Goal: Task Accomplishment & Management: Use online tool/utility

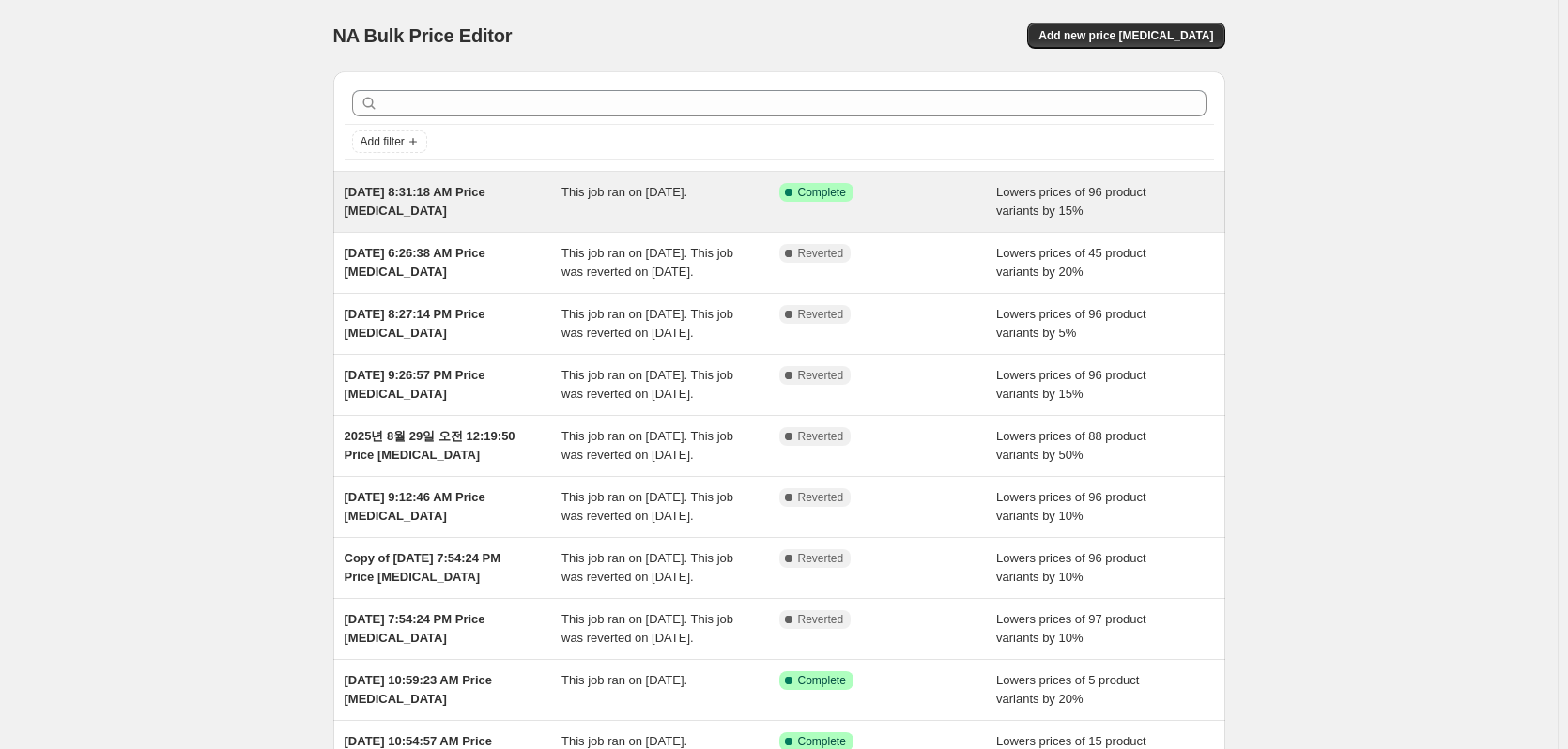
click at [563, 221] on div "[DATE] 8:31:18 AM Price [MEDICAL_DATA] This job ran on [DATE]. Success Complete…" at bounding box center [780, 202] width 892 height 60
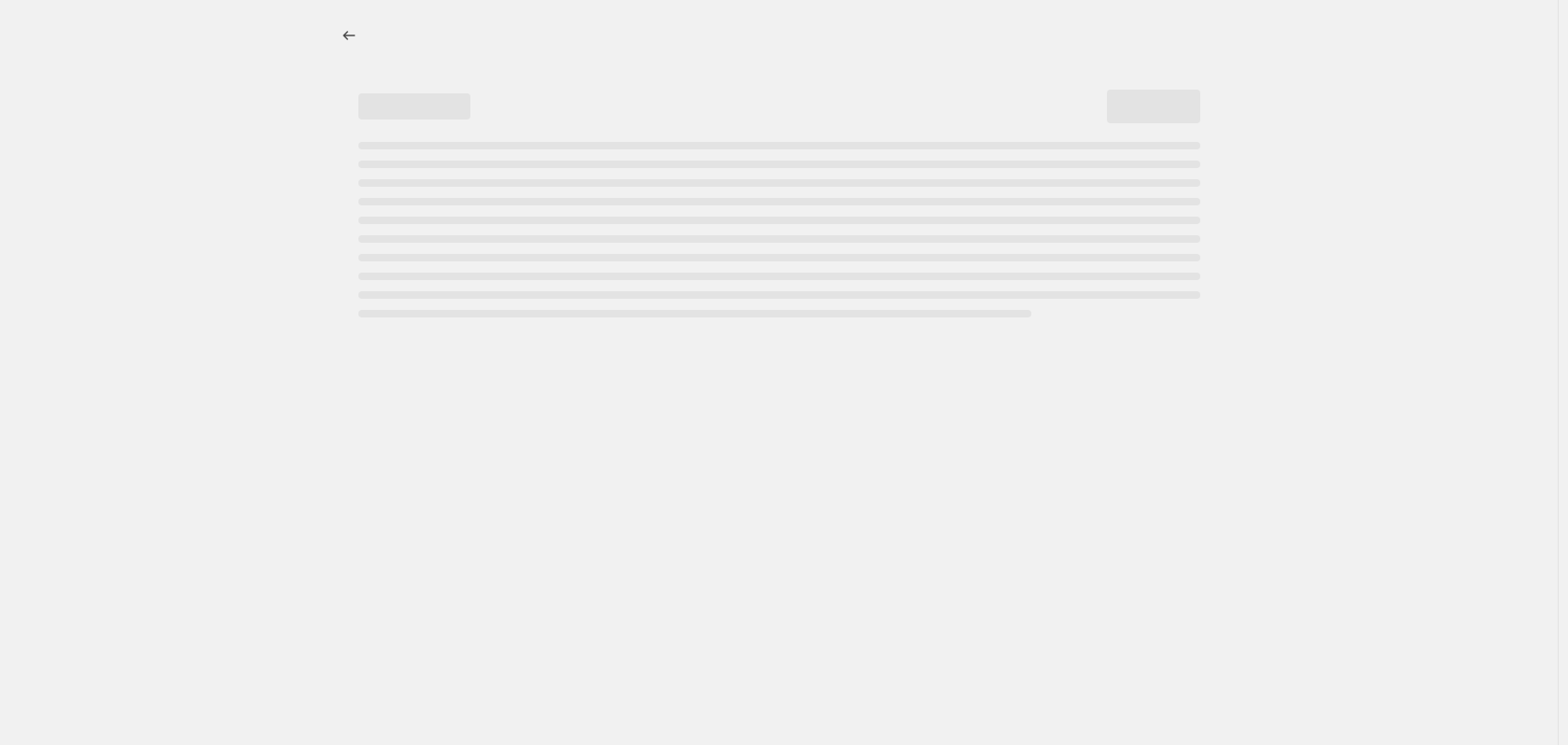
select select "percentage"
select select "collection"
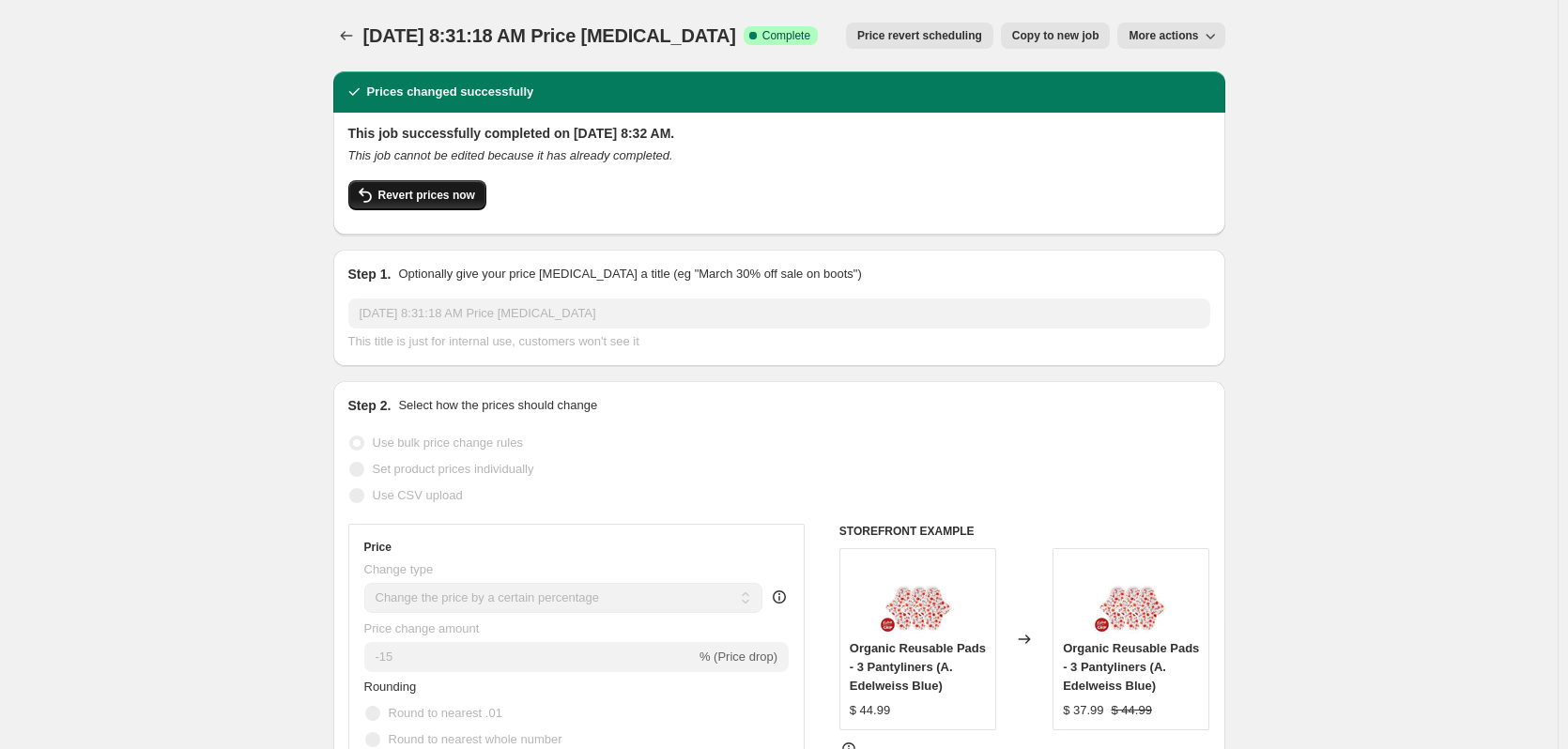
click at [434, 197] on span "Revert prices now" at bounding box center [427, 196] width 97 height 15
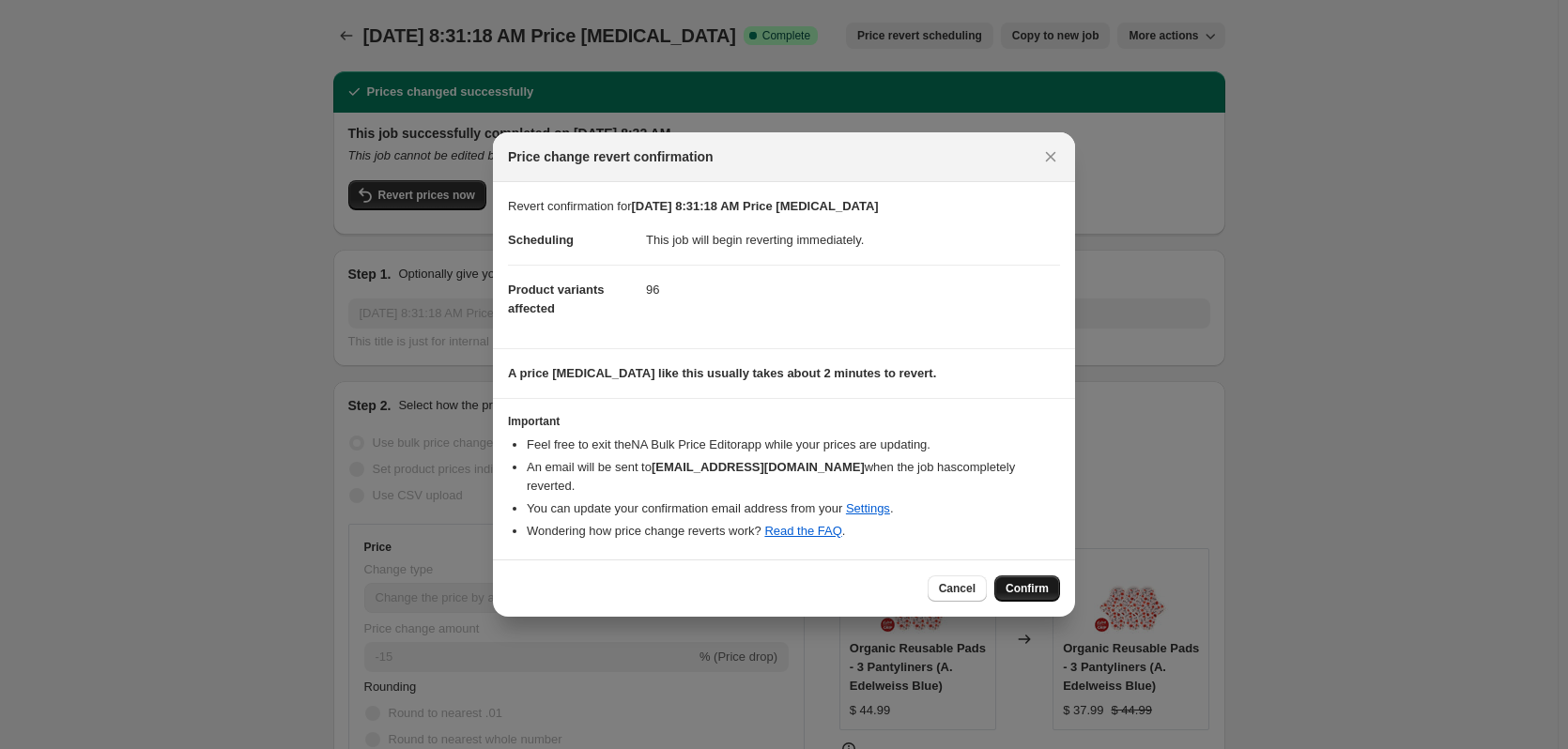
click at [1019, 581] on span "Confirm" at bounding box center [1027, 588] width 43 height 15
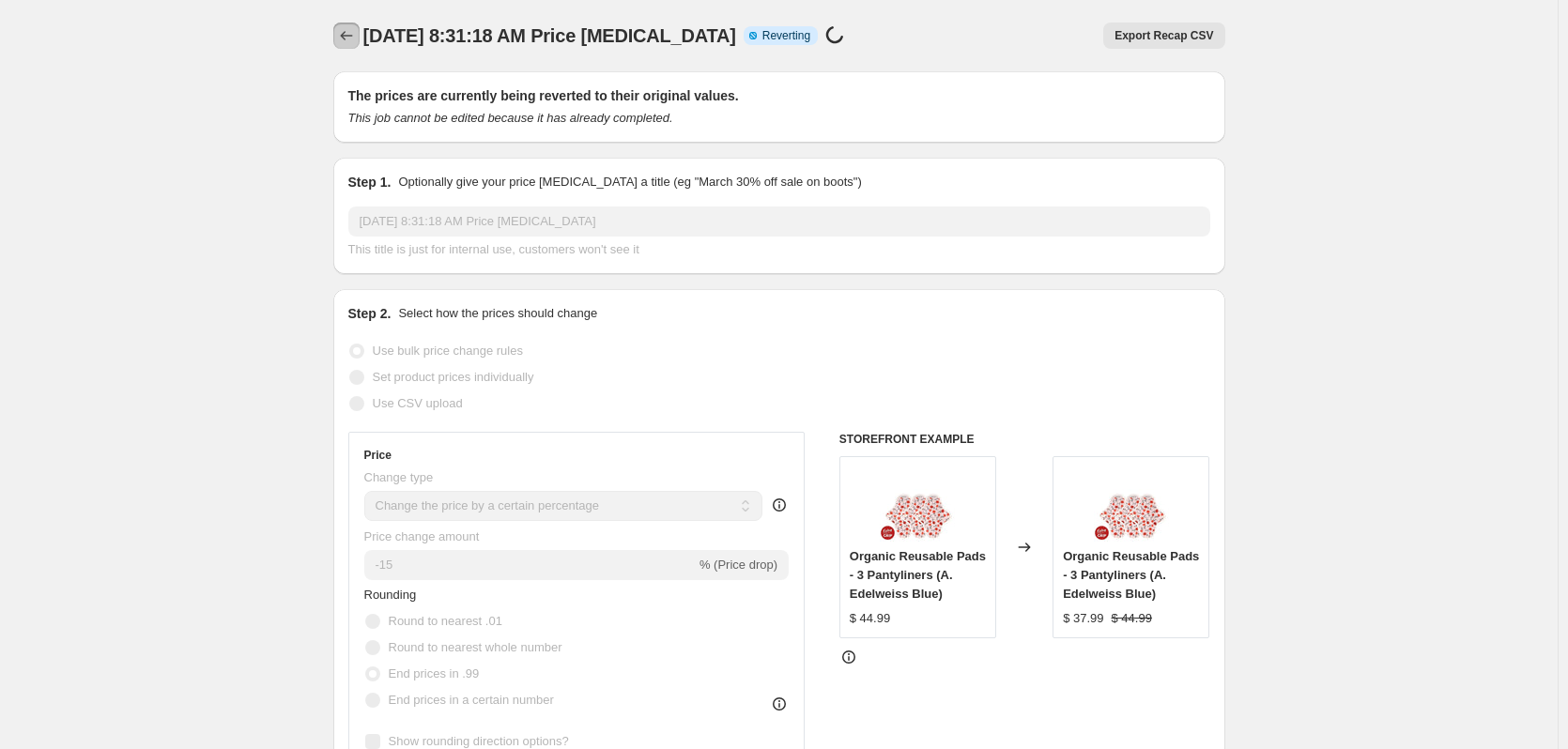
click at [348, 41] on icon "Price change jobs" at bounding box center [347, 36] width 19 height 19
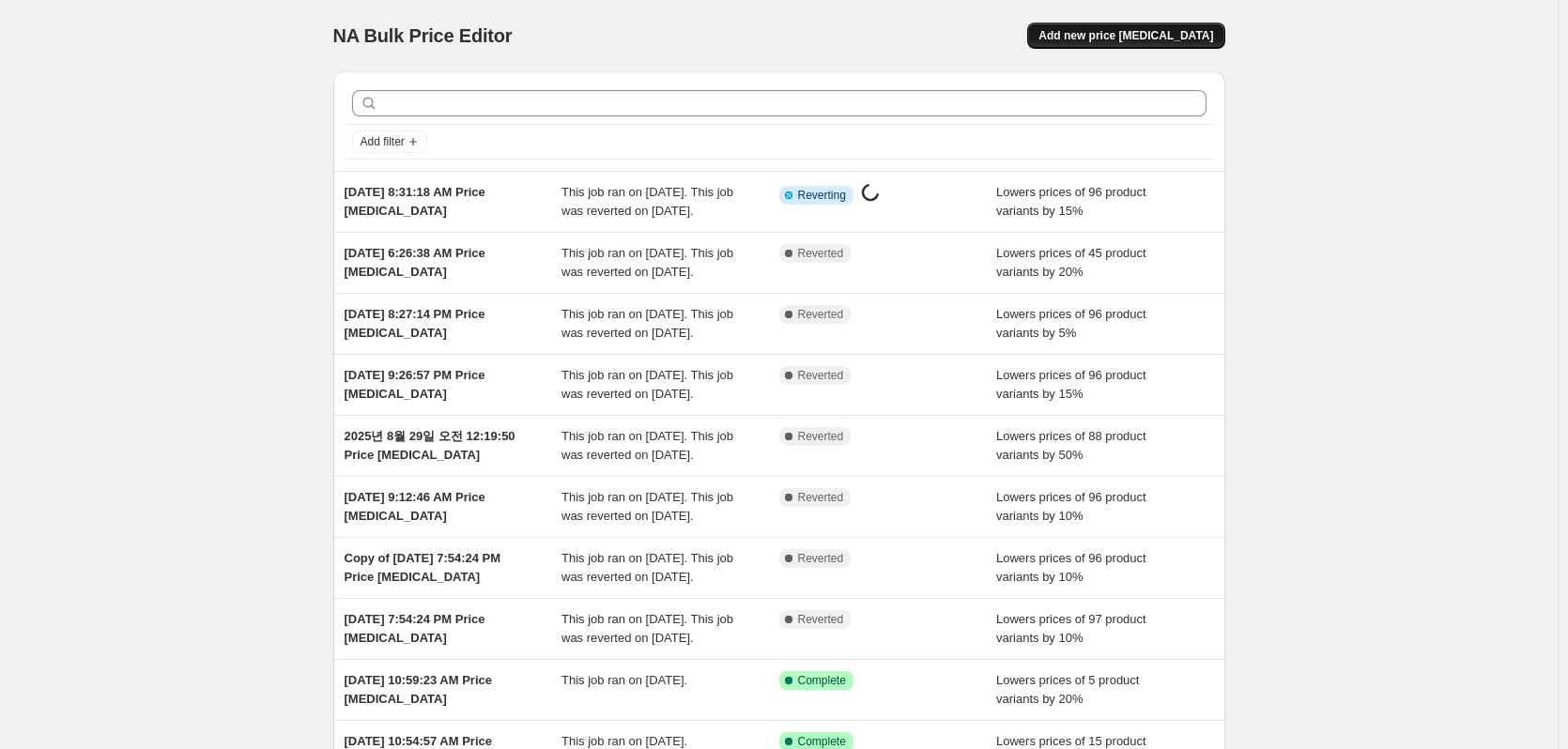
click at [1184, 41] on span "Add new price change job" at bounding box center [1126, 36] width 175 height 15
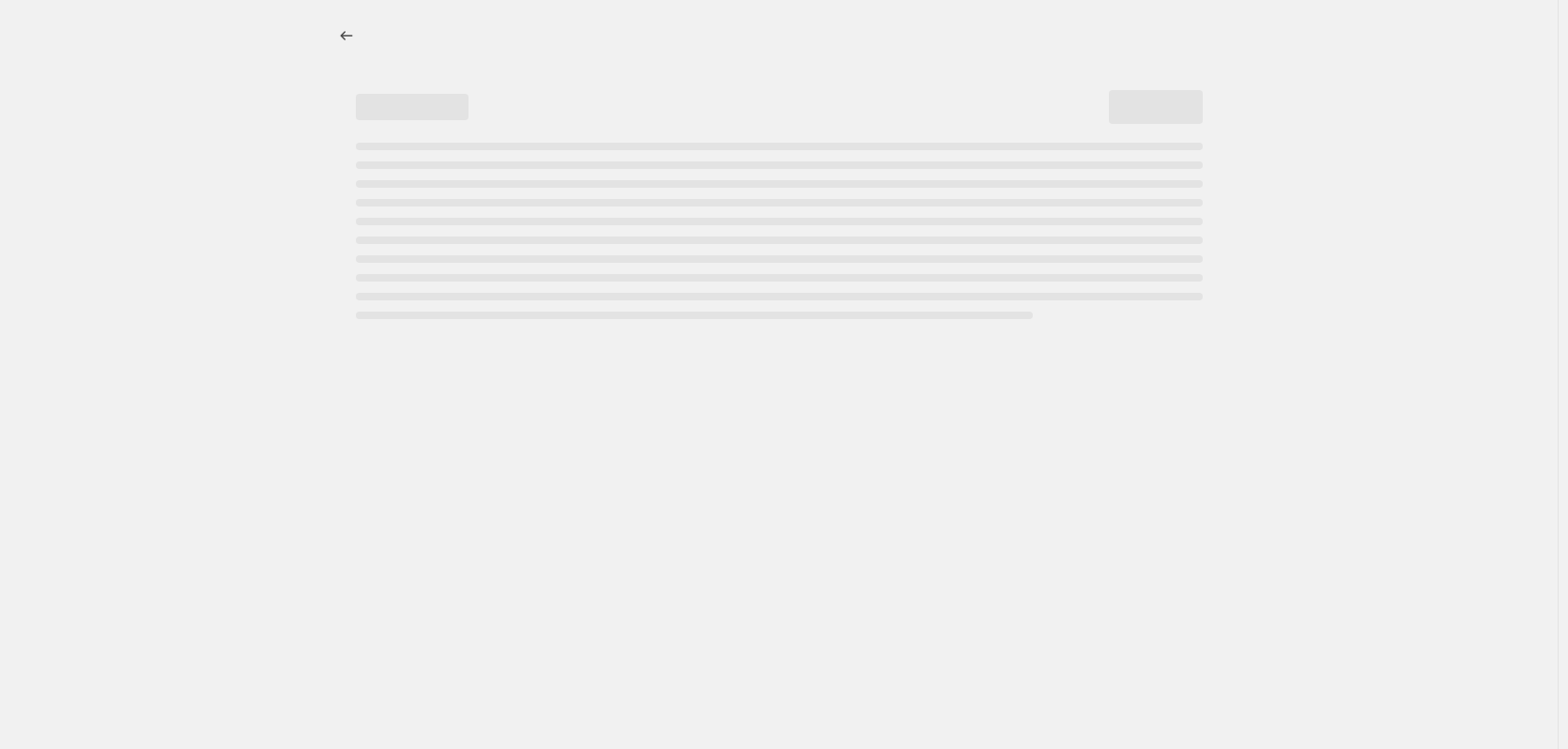
select select "percentage"
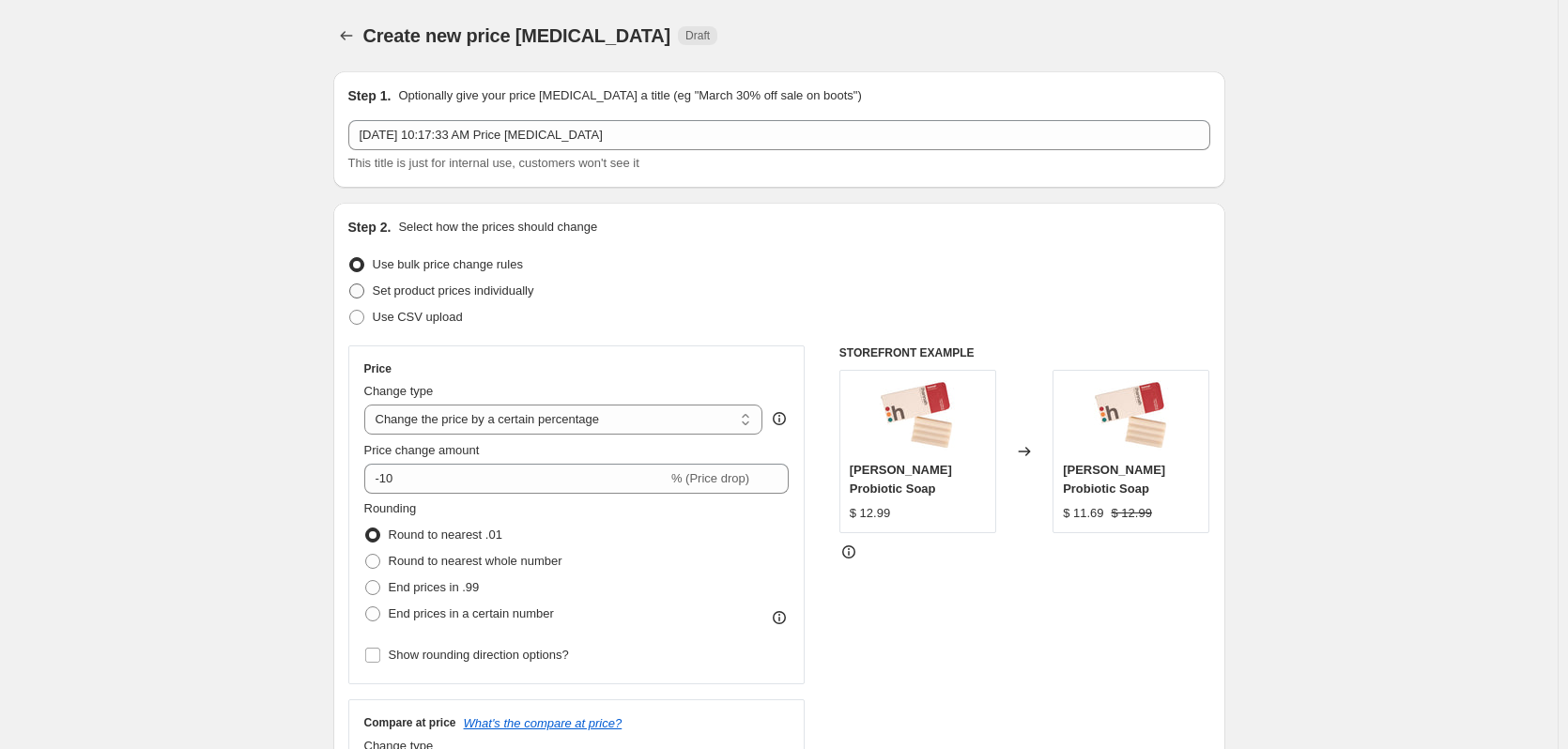
click at [426, 290] on span "Set product prices individually" at bounding box center [454, 290] width 162 height 14
click at [350, 284] on input "Set product prices individually" at bounding box center [349, 283] width 1 height 1
radio input "true"
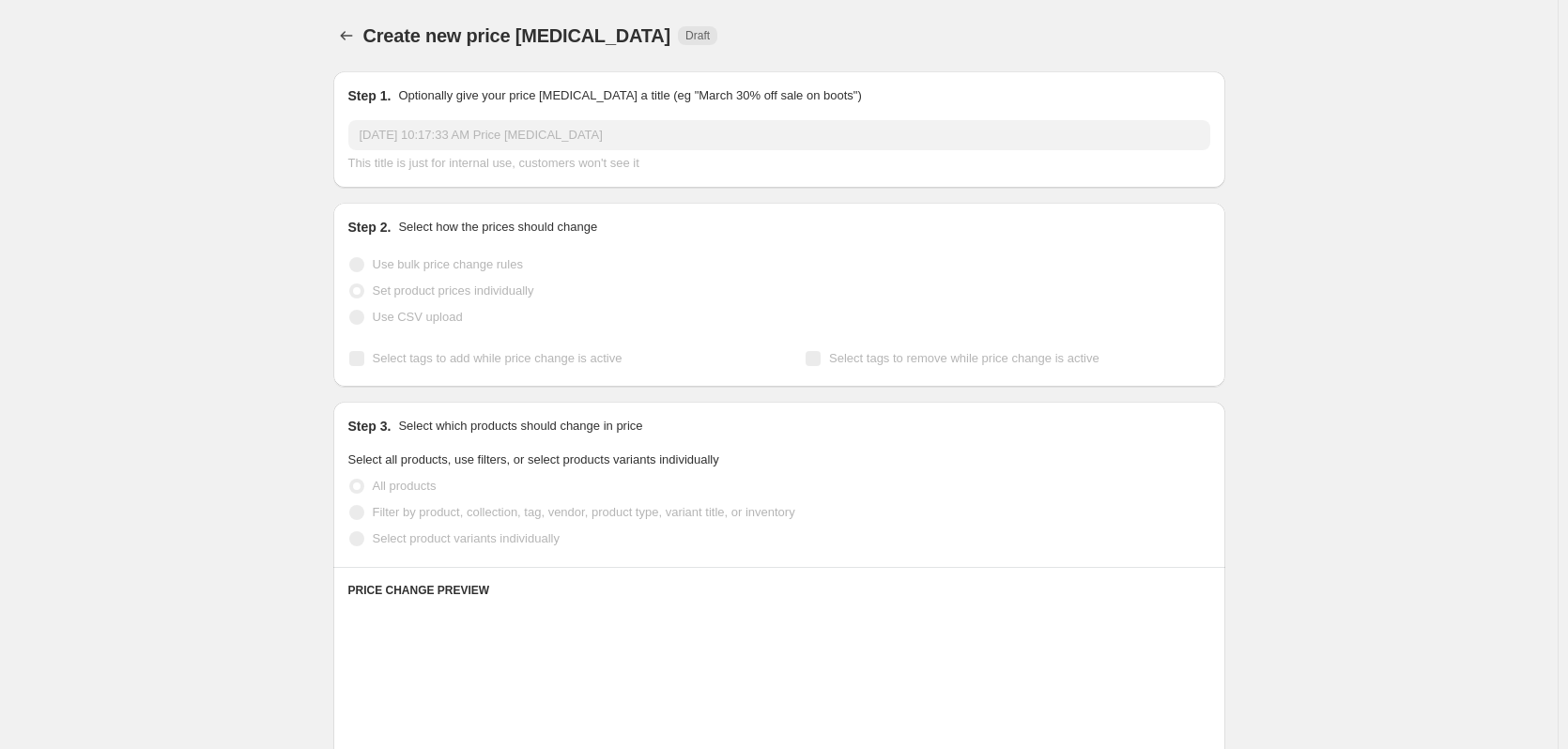
click at [405, 265] on span "Use bulk price change rules" at bounding box center [448, 264] width 150 height 14
click at [350, 259] on input "Use bulk price change rules" at bounding box center [349, 258] width 1 height 1
radio input "true"
select select "percentage"
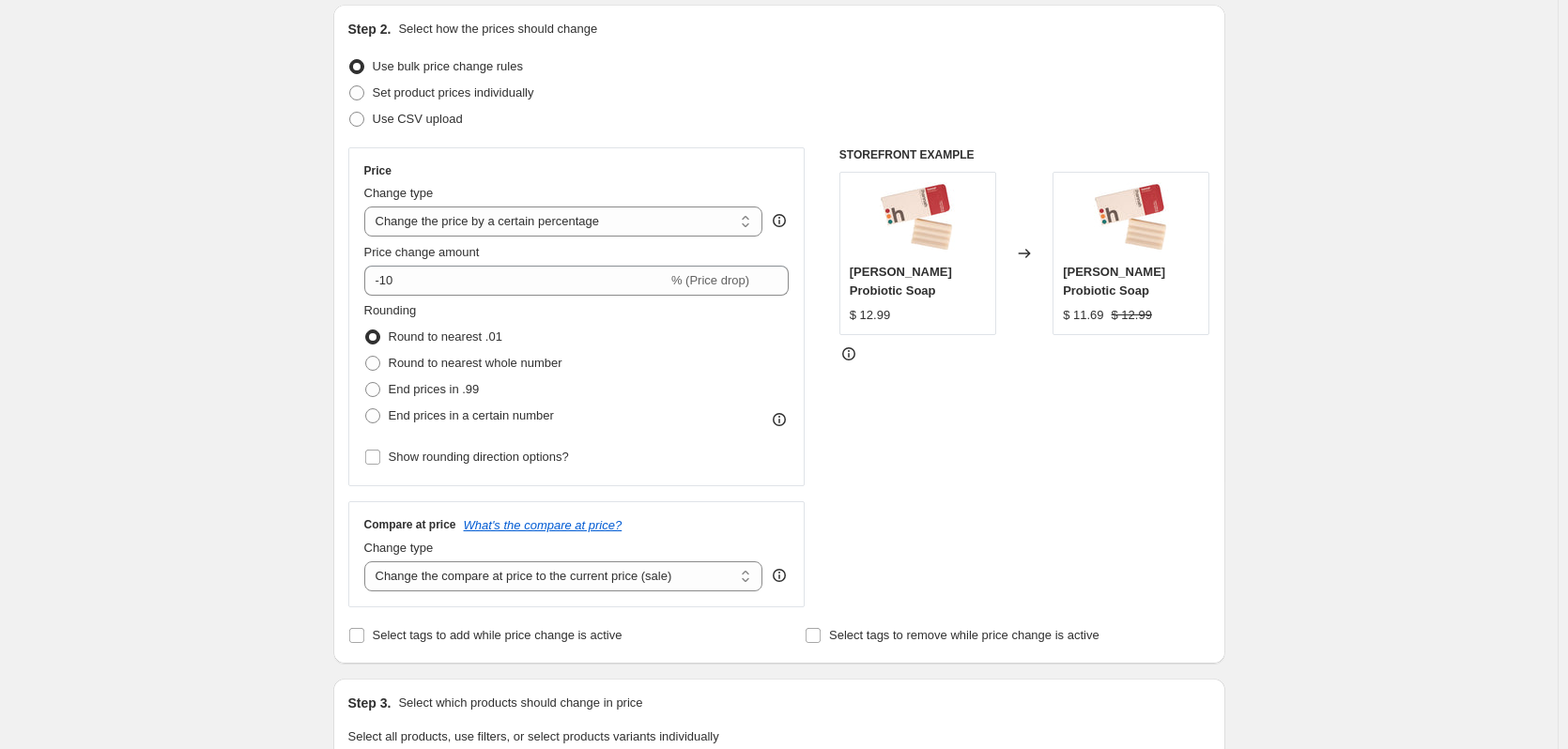
scroll to position [281, 0]
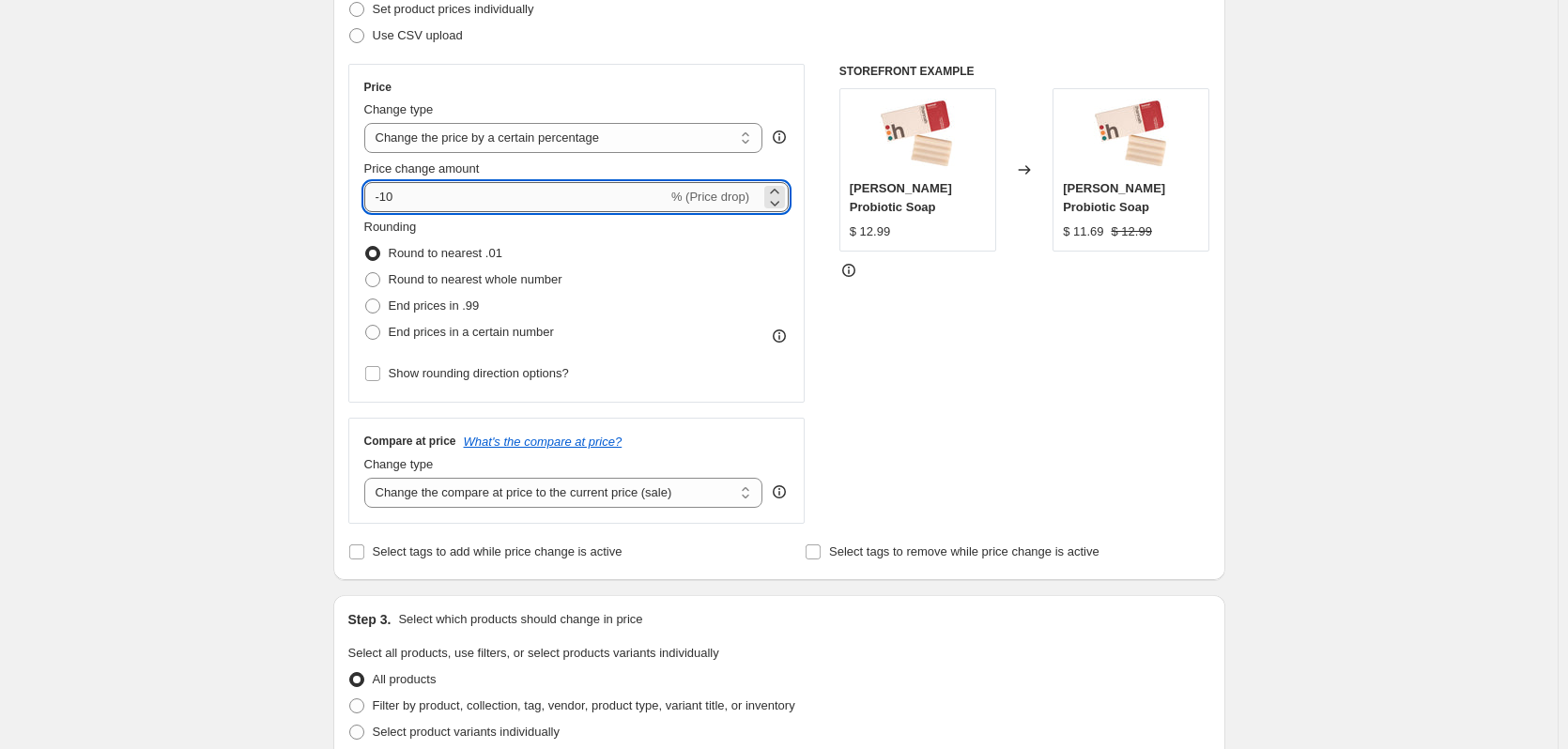
click at [462, 193] on input "-10" at bounding box center [515, 198] width 303 height 30
type input "-1"
type input "-20"
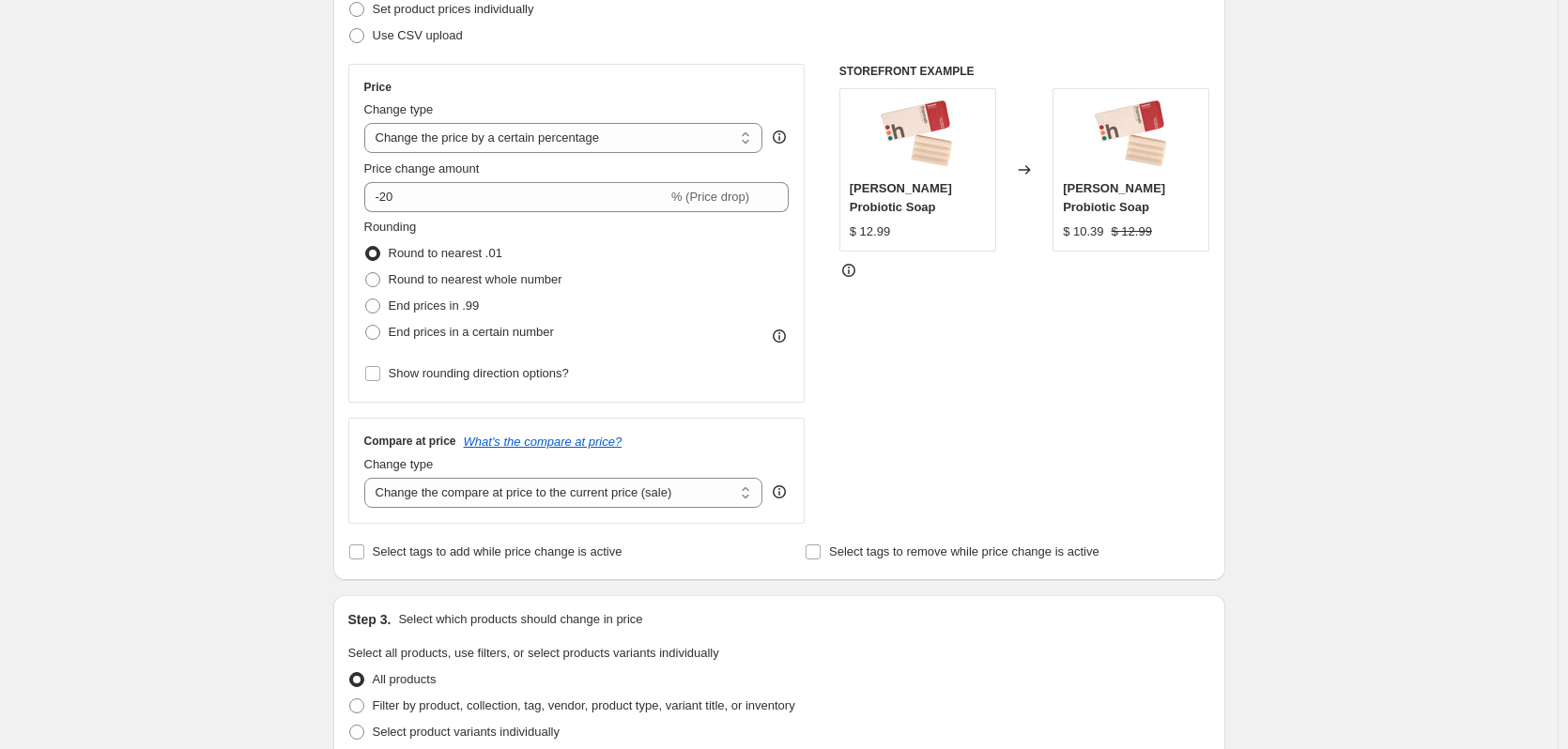
click at [217, 315] on div "Create new price change job. This page is ready Create new price change job Dra…" at bounding box center [779, 665] width 1558 height 1894
click at [399, 313] on span "End prices in .99" at bounding box center [435, 305] width 91 height 14
click at [366, 299] on input "End prices in .99" at bounding box center [365, 298] width 1 height 1
radio input "true"
click at [305, 316] on div "Create new price change job. This page is ready Create new price change job Dra…" at bounding box center [779, 665] width 1558 height 1894
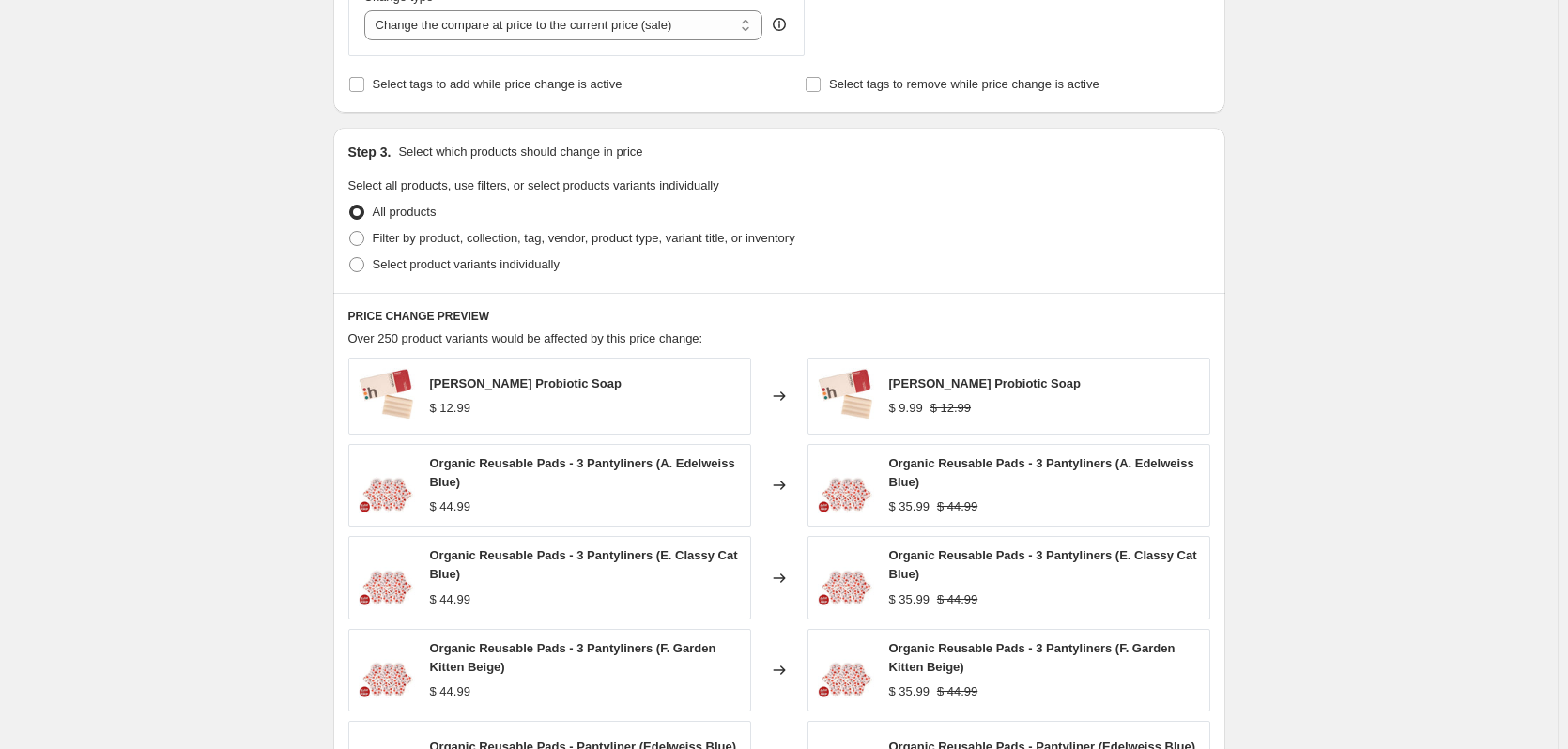
scroll to position [751, 0]
click at [472, 236] on span "Filter by product, collection, tag, vendor, product type, variant title, or inv…" at bounding box center [584, 236] width 422 height 14
click at [350, 230] on input "Filter by product, collection, tag, vendor, product type, variant title, or inv…" at bounding box center [349, 229] width 1 height 1
radio input "true"
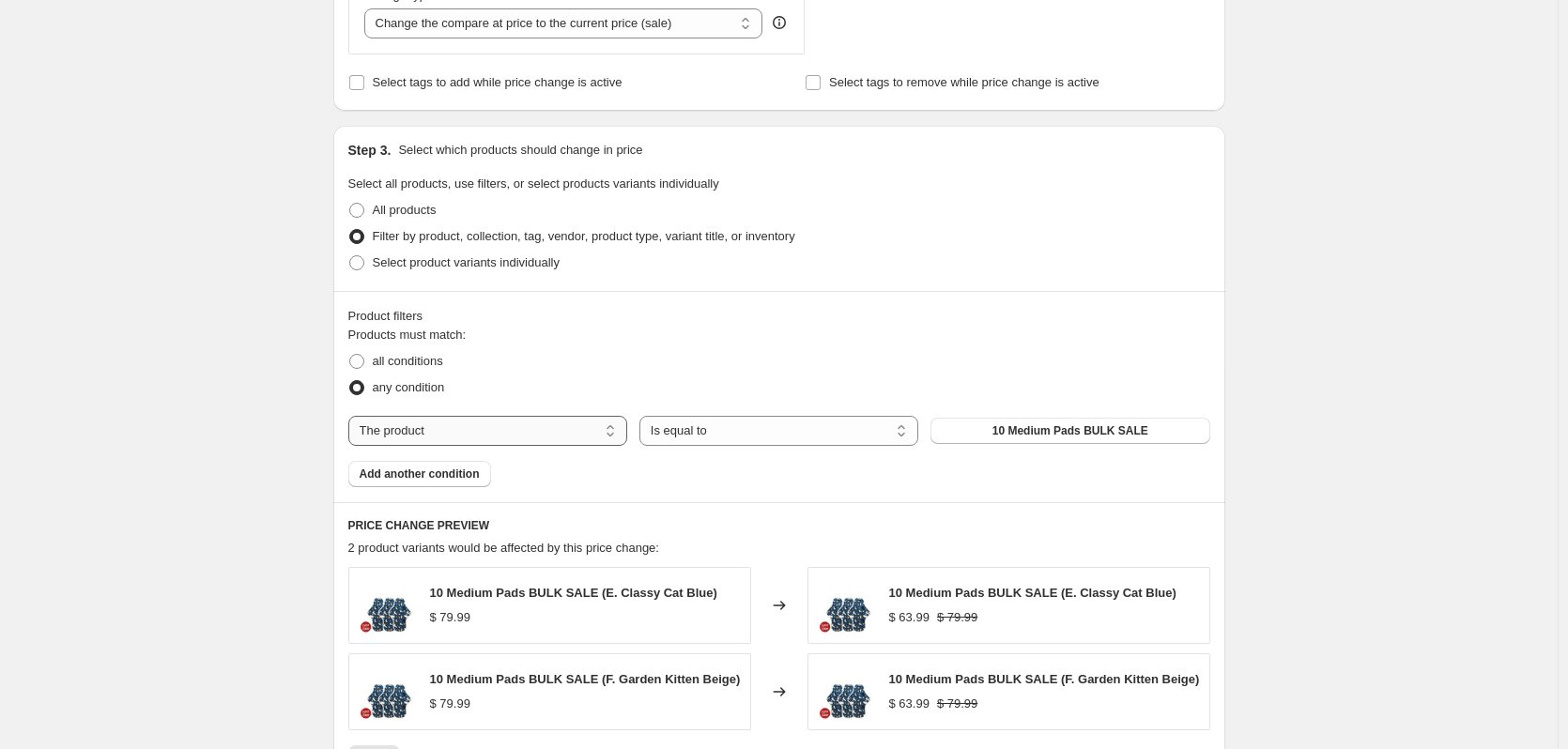
click at [598, 434] on select "The product The product's collection The product's tag The product's vendor The…" at bounding box center [487, 432] width 279 height 30
select select "collection"
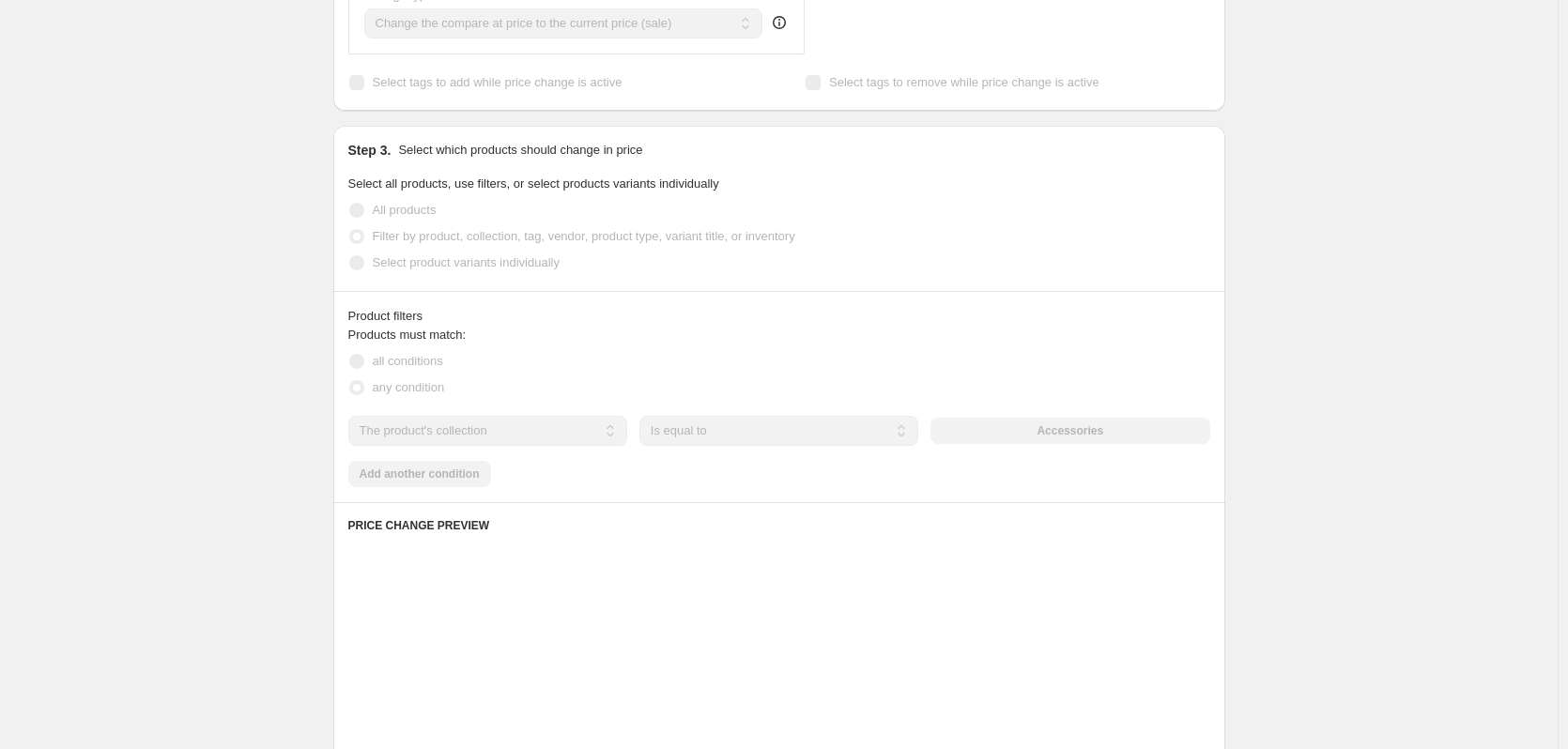
click at [196, 376] on div "Create new price change job. This page is ready Create new price change job Dra…" at bounding box center [779, 293] width 1558 height 2088
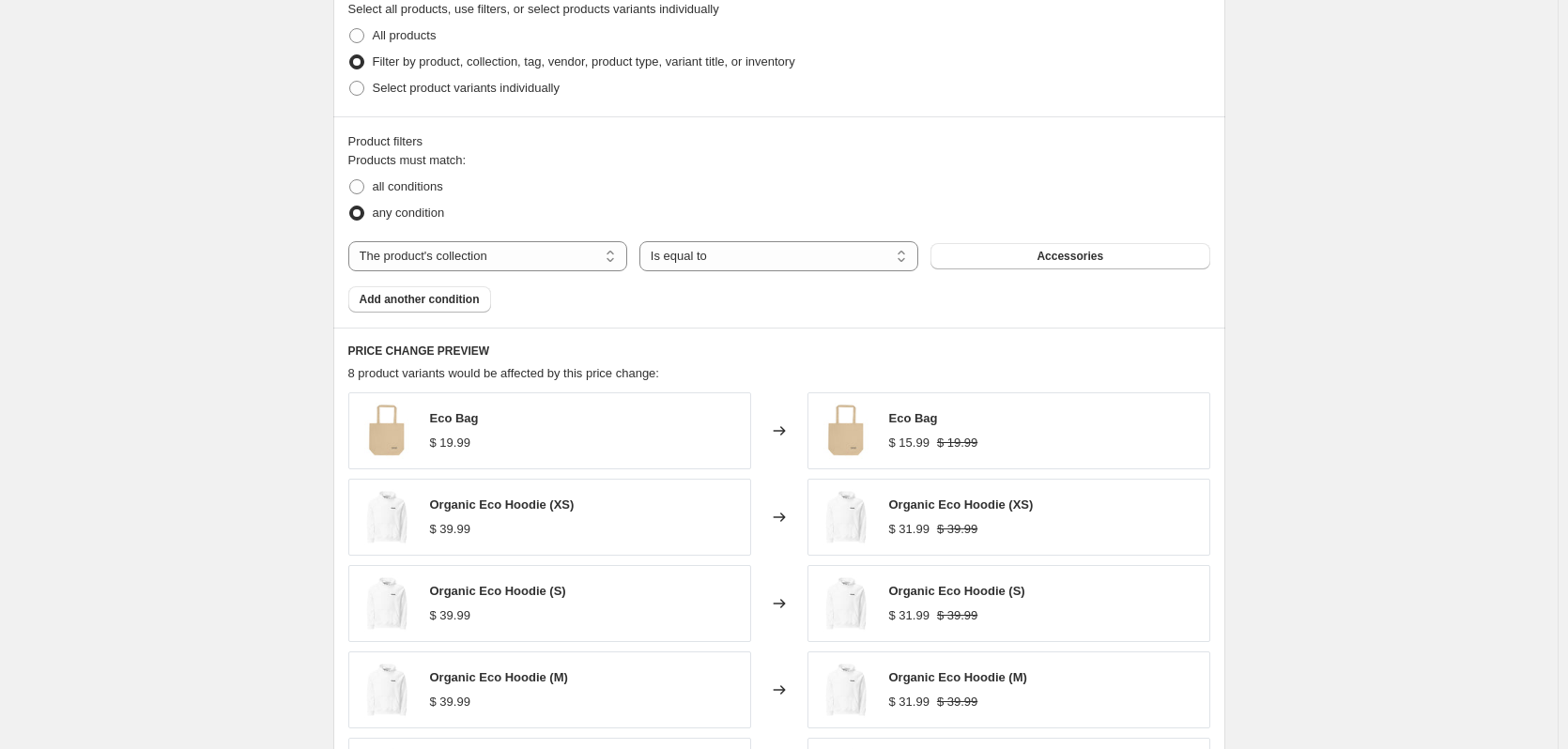
scroll to position [939, 0]
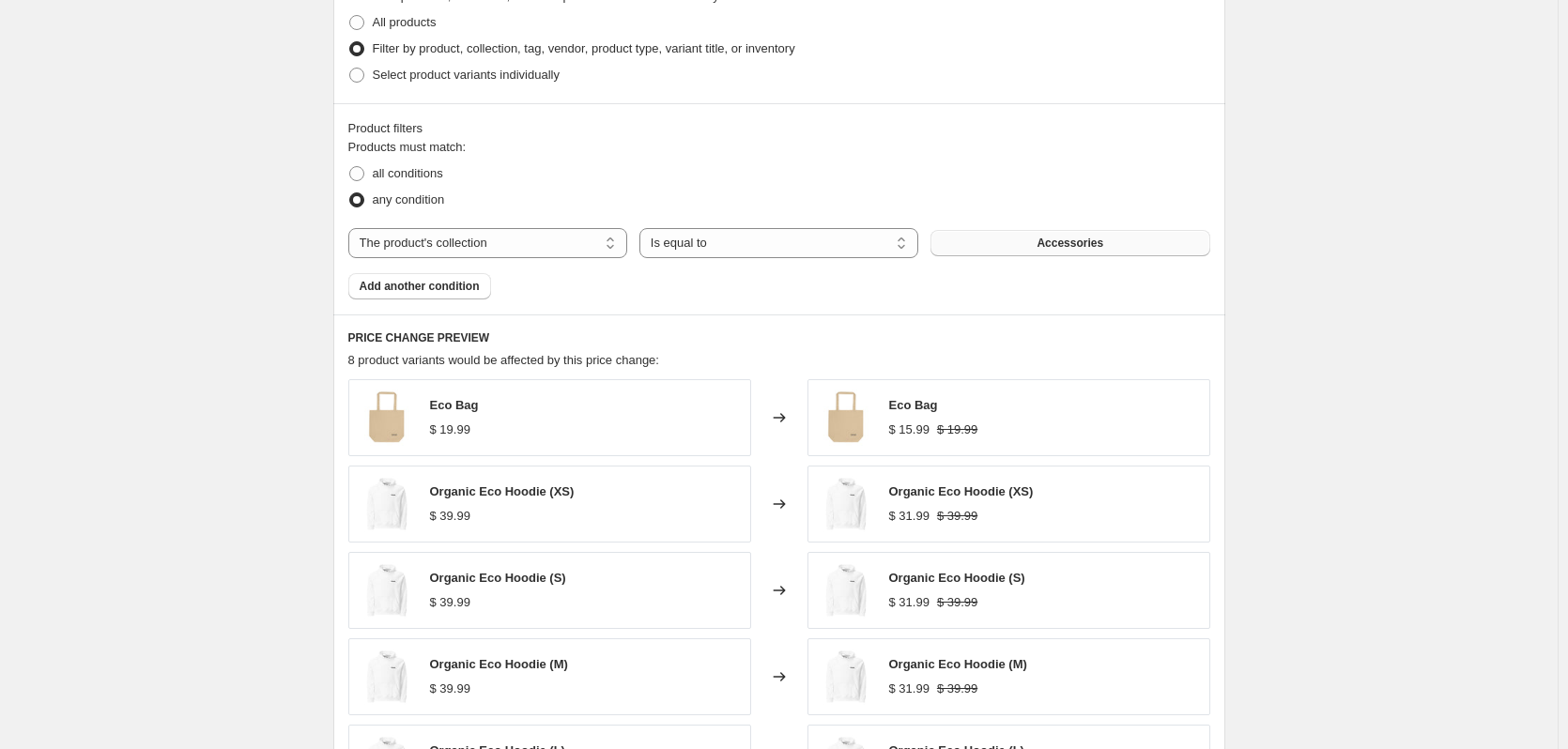
click at [1032, 240] on button "Accessories" at bounding box center [1070, 243] width 279 height 27
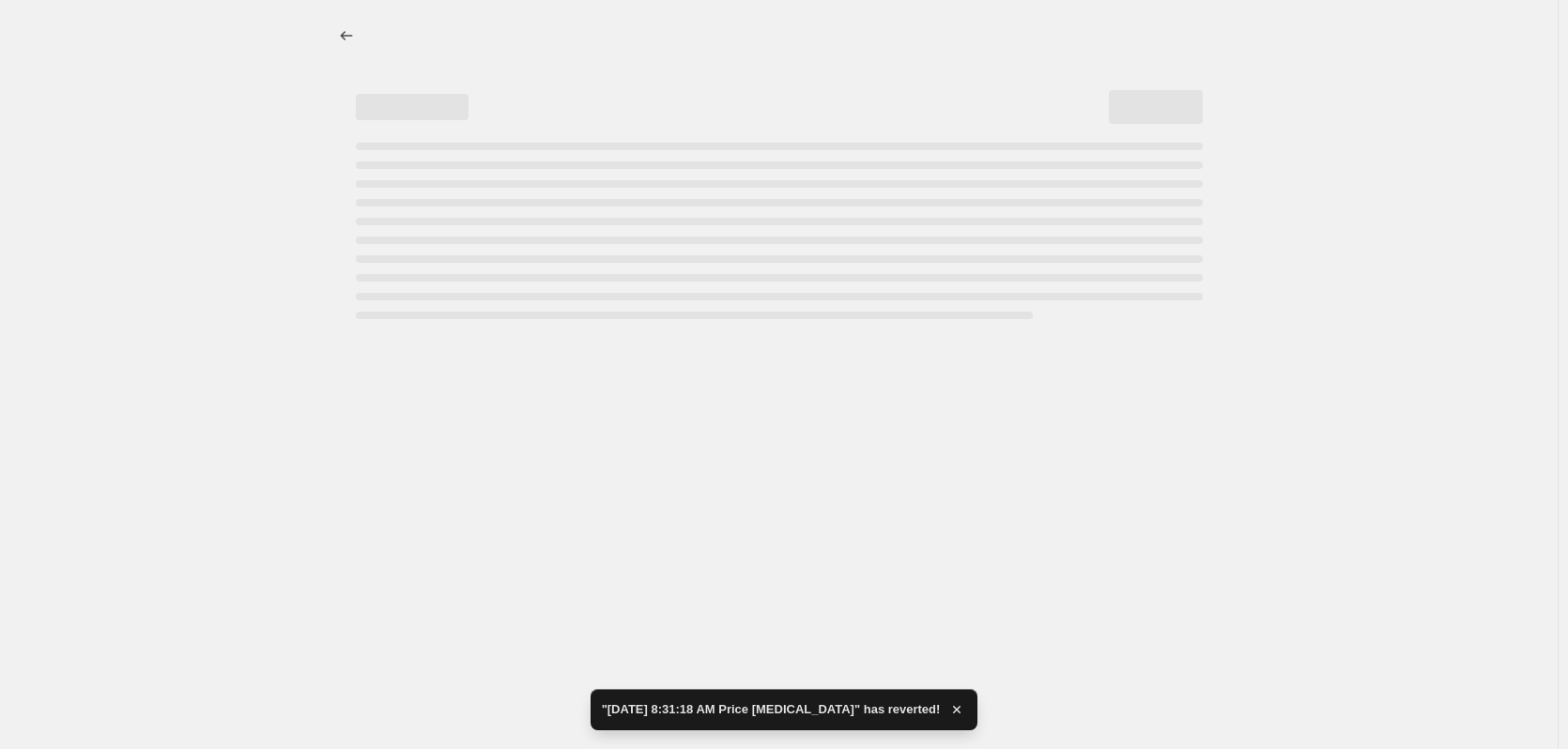
select select "percentage"
select select "collection"
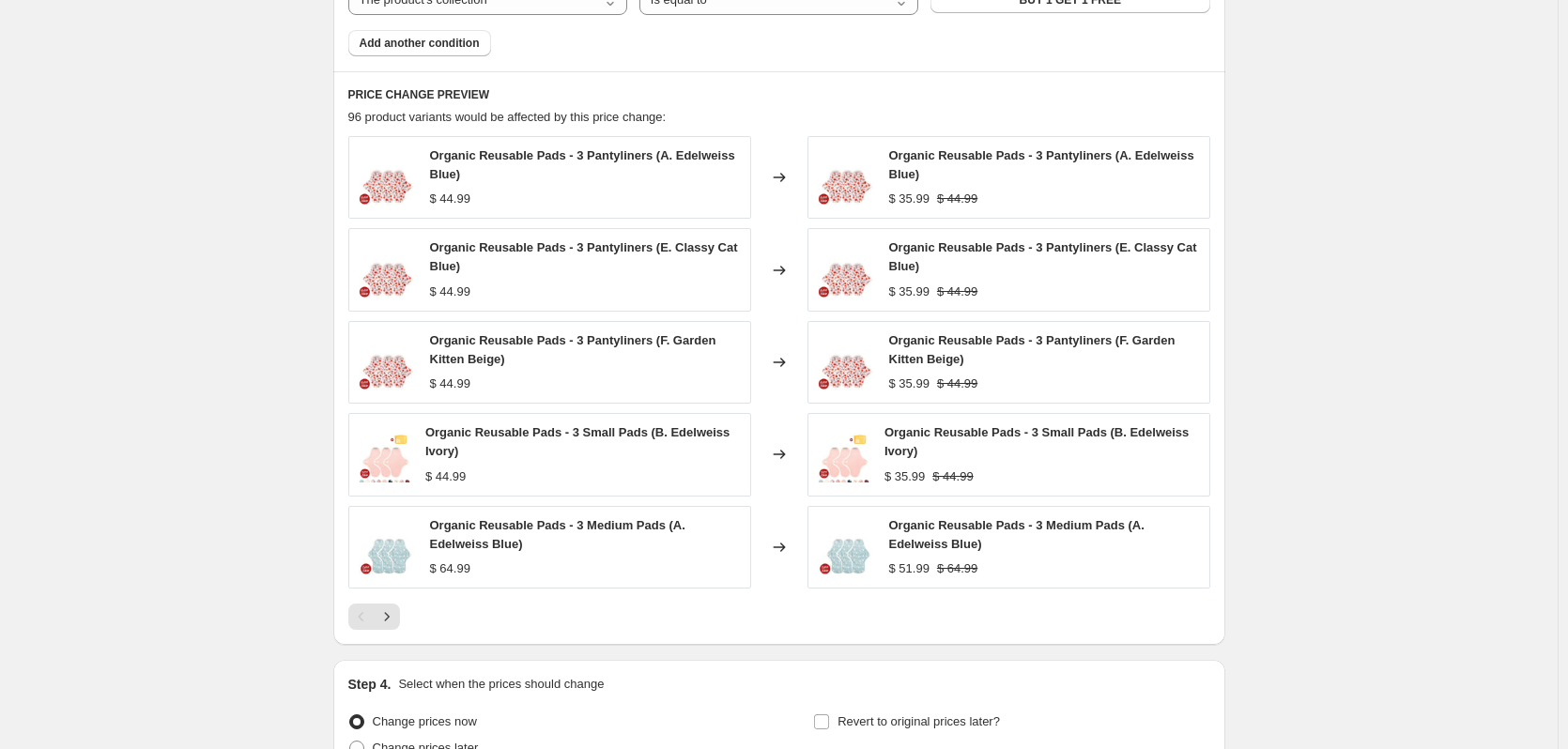
scroll to position [1370, 0]
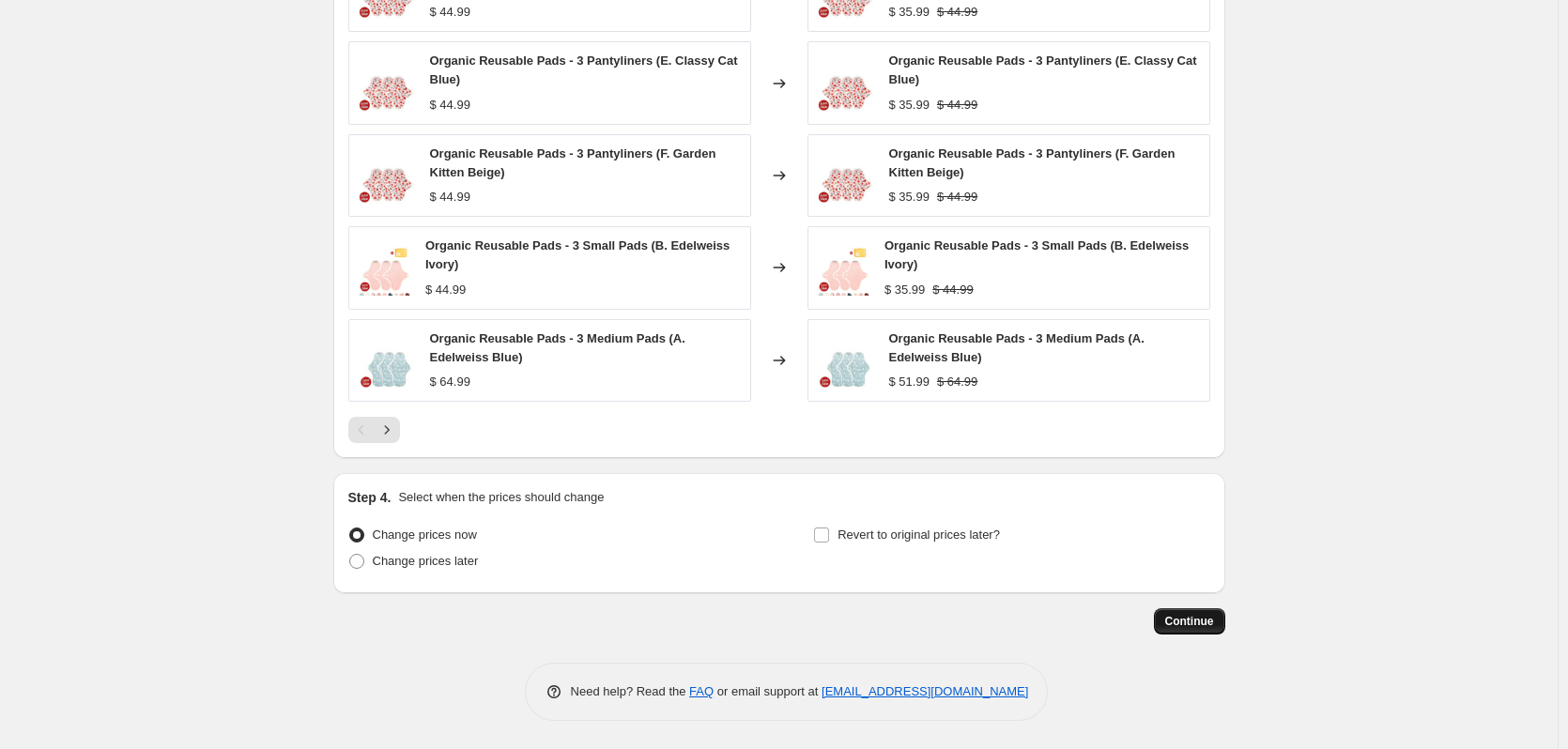
click at [1202, 623] on span "Continue" at bounding box center [1190, 622] width 48 height 15
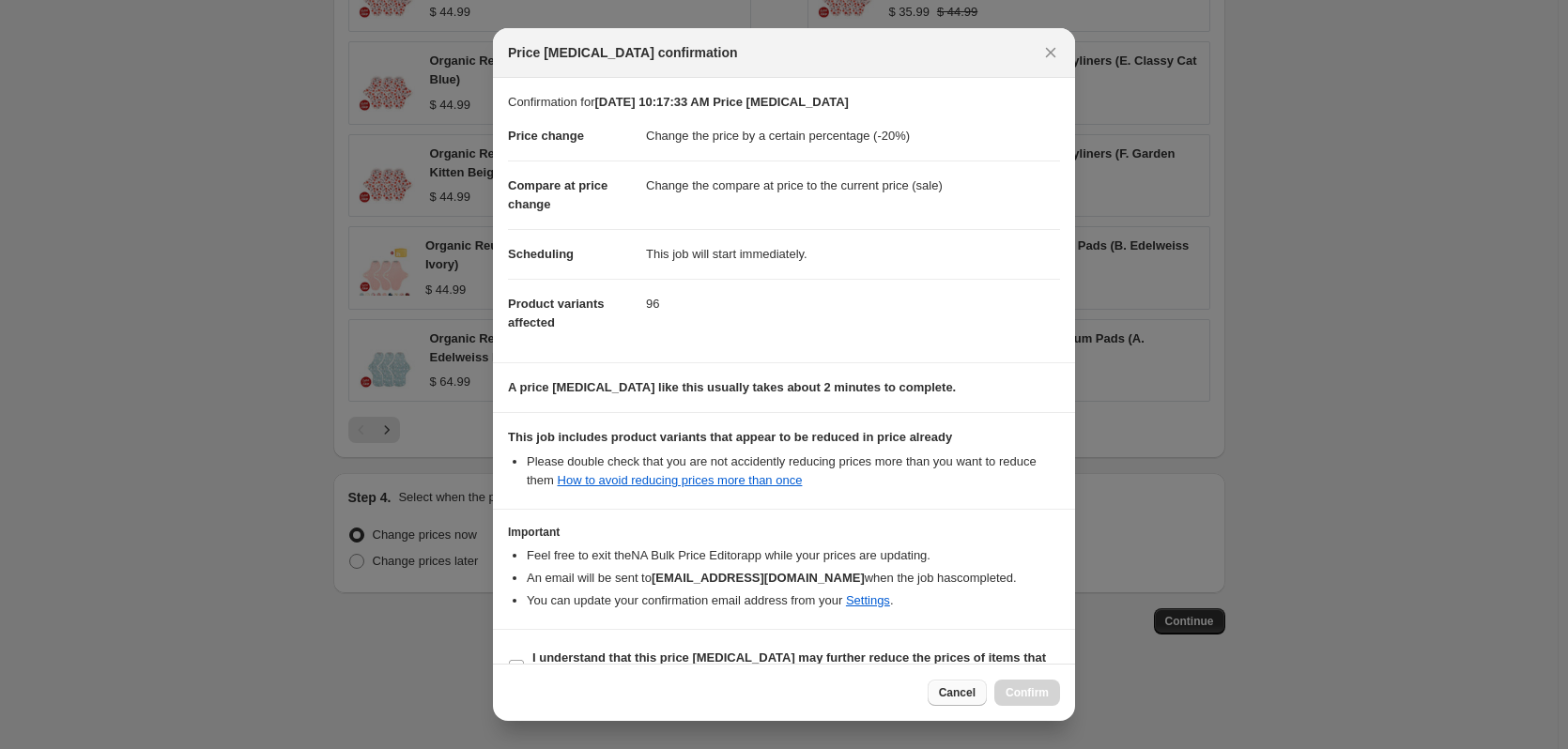
click at [951, 691] on span "Cancel" at bounding box center [958, 693] width 37 height 15
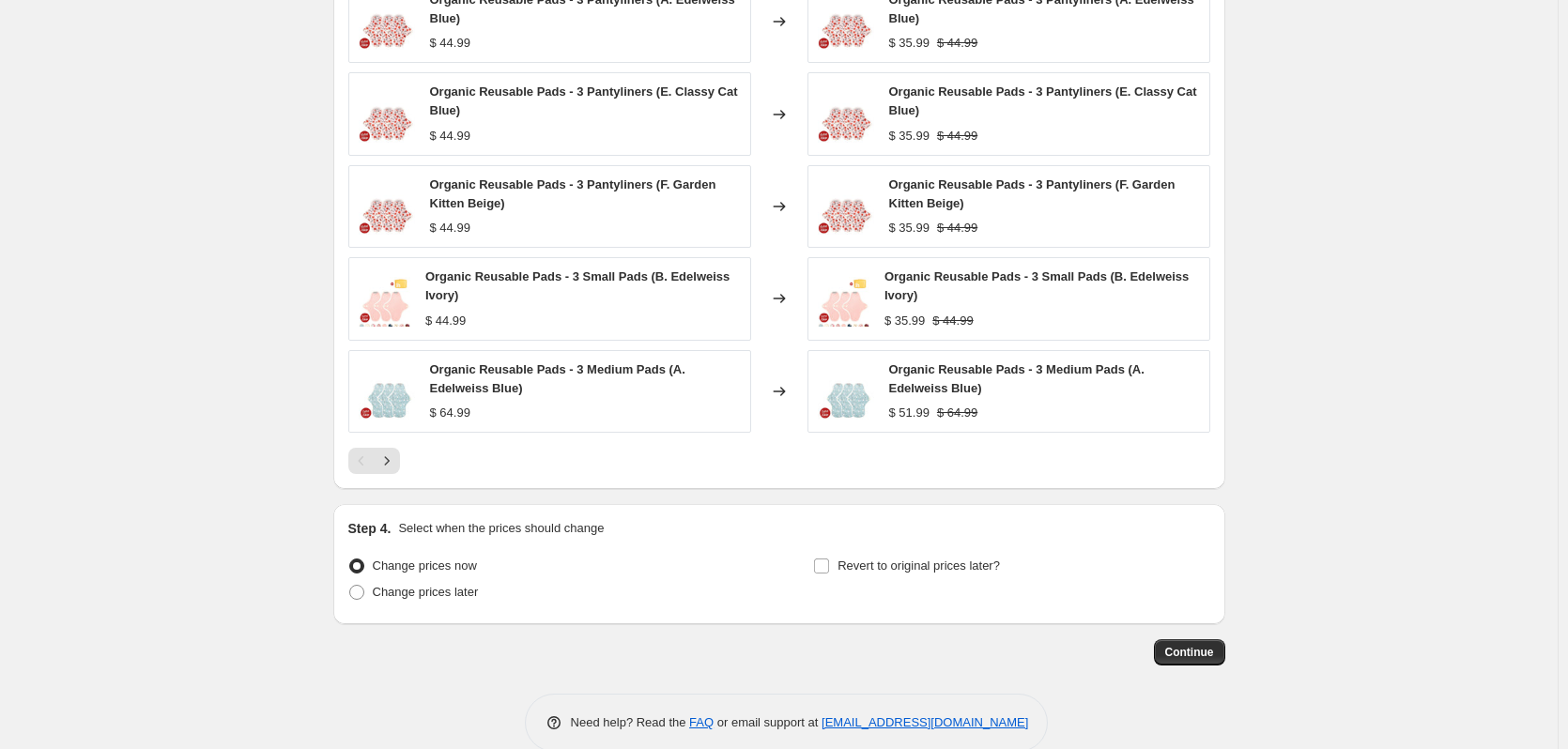
scroll to position [1370, 0]
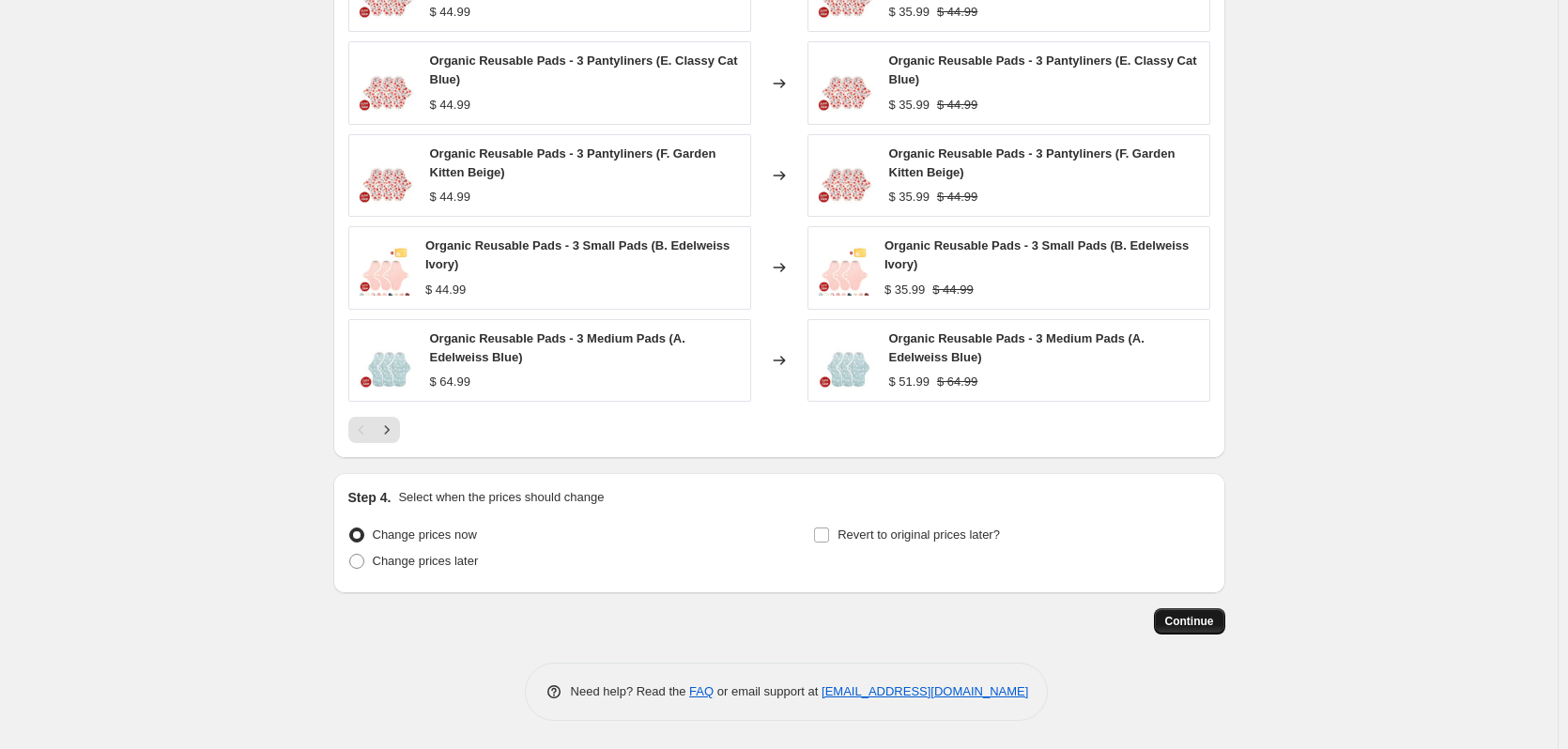
click at [1214, 622] on span "Continue" at bounding box center [1190, 622] width 48 height 15
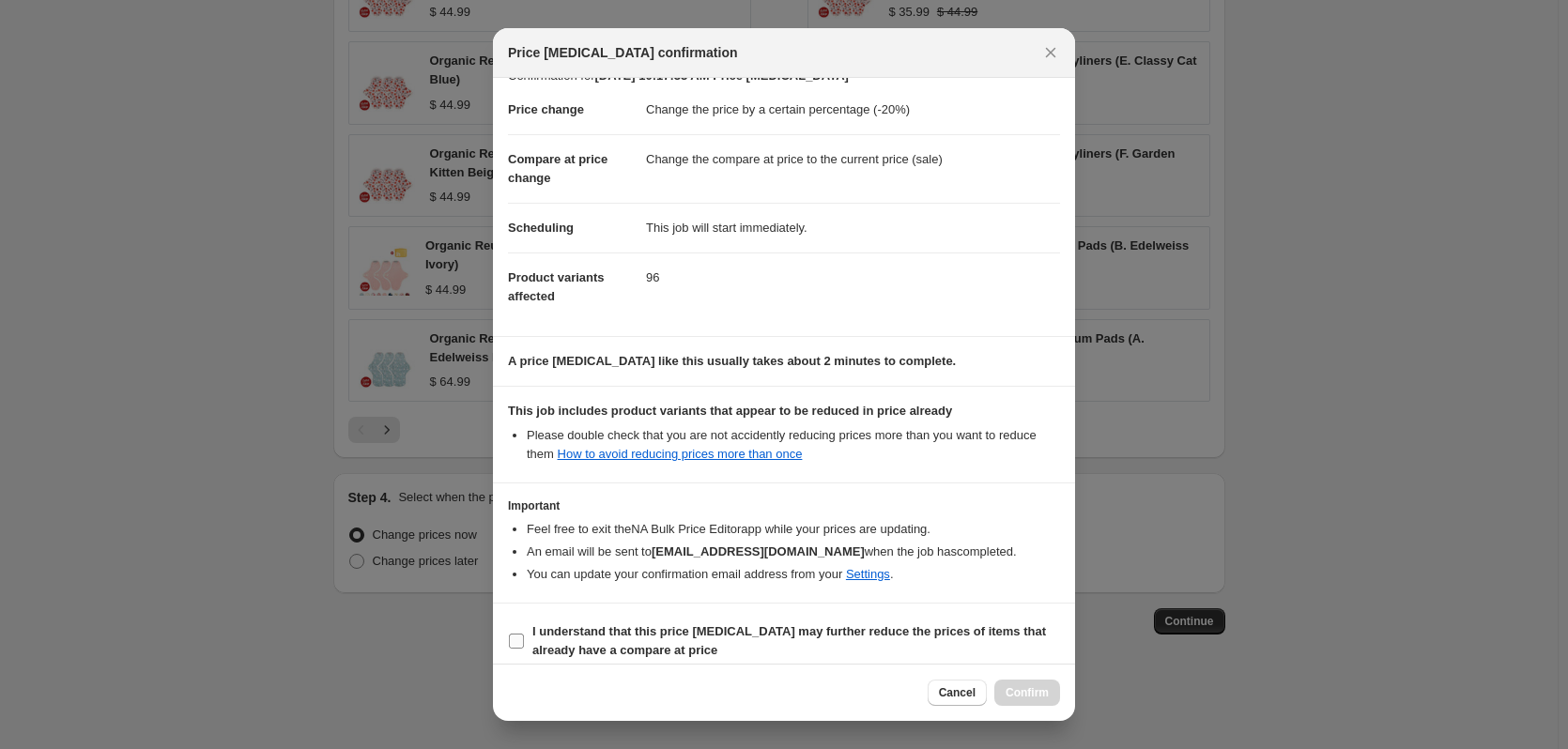
scroll to position [41, 0]
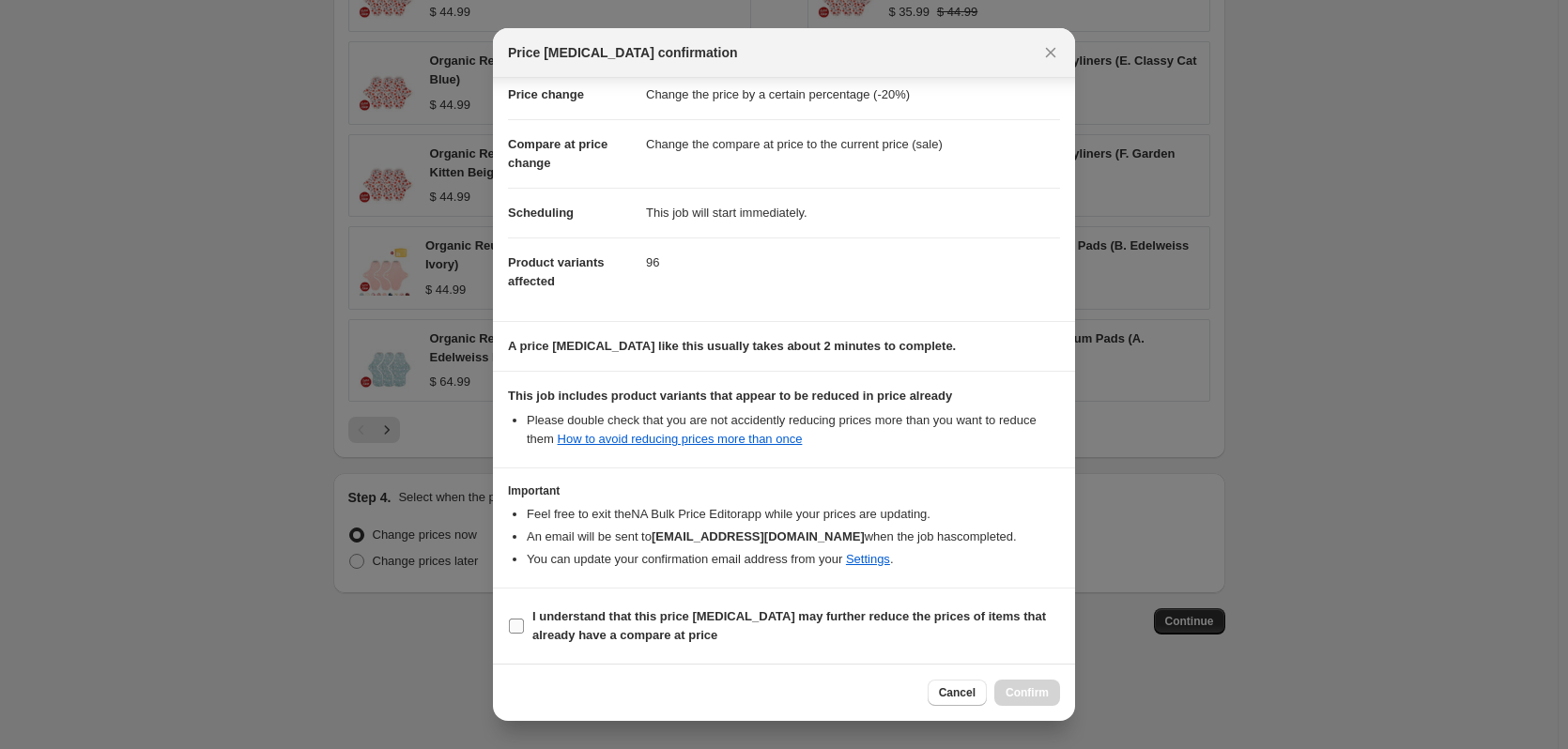
click at [665, 614] on b "I understand that this price change job may further reduce the prices of items …" at bounding box center [789, 625] width 513 height 33
click at [524, 619] on input "I understand that this price change job may further reduce the prices of items …" at bounding box center [516, 626] width 15 height 15
checkbox input "true"
click at [1022, 688] on span "Confirm" at bounding box center [1027, 693] width 43 height 15
